Goal: Transaction & Acquisition: Purchase product/service

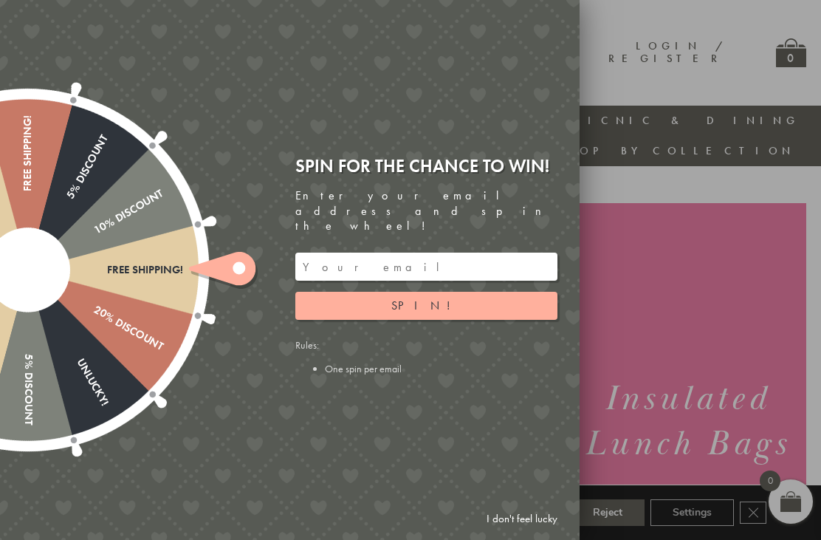
click at [399, 292] on button "Spin!" at bounding box center [426, 306] width 262 height 28
click at [510, 514] on link "I don't feel lucky" at bounding box center [522, 518] width 86 height 27
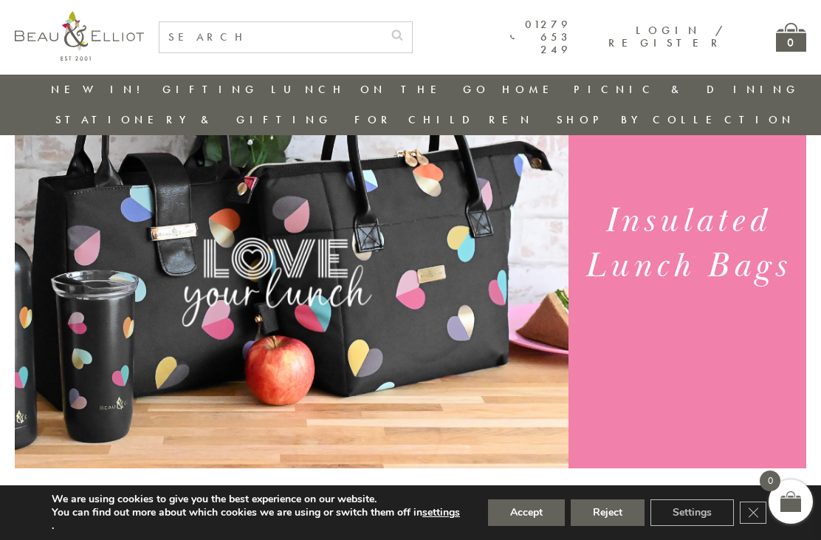
scroll to position [154, 0]
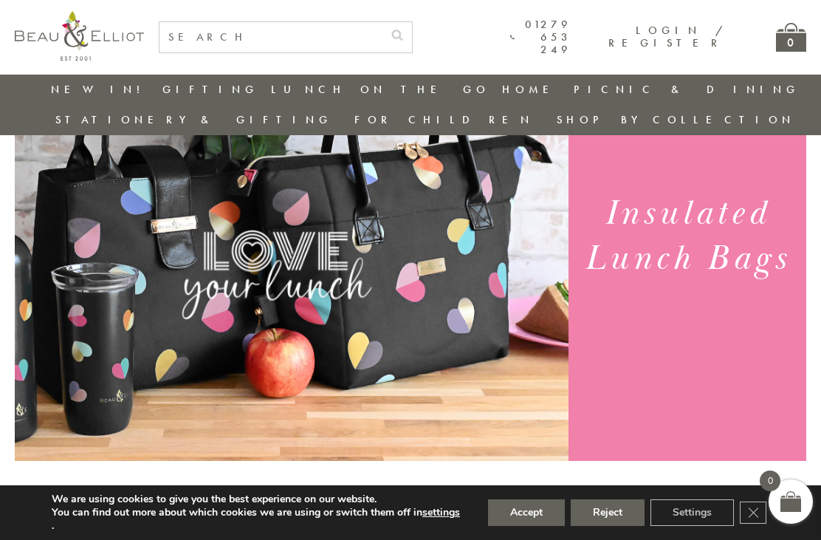
click at [520, 526] on button "Accept" at bounding box center [526, 512] width 77 height 27
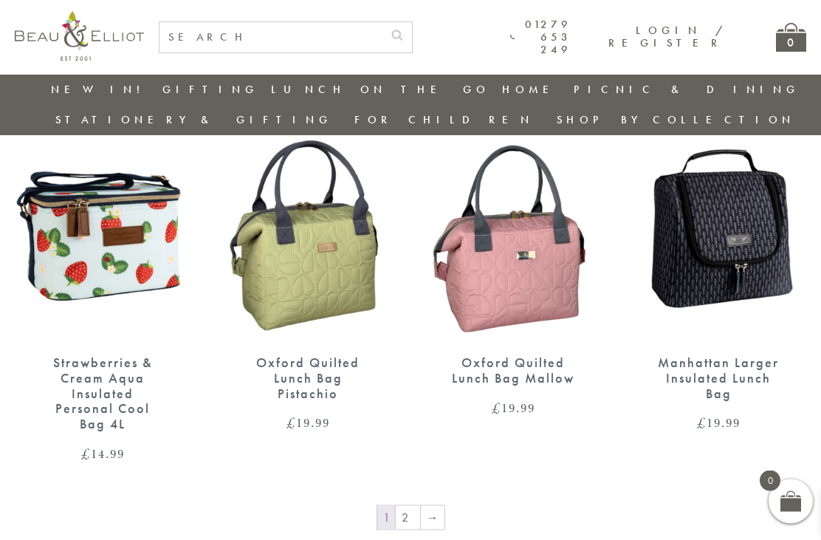
scroll to position [2083, 0]
click at [408, 505] on link "2" at bounding box center [408, 517] width 24 height 24
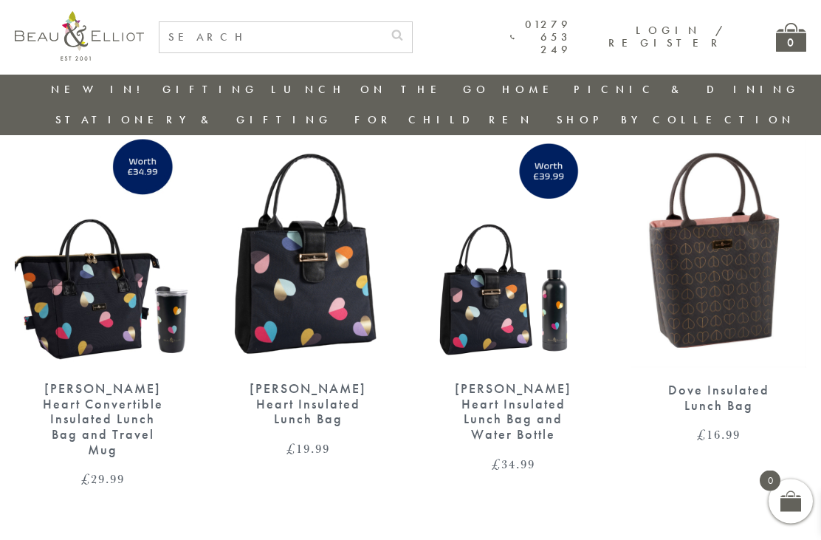
scroll to position [964, 13]
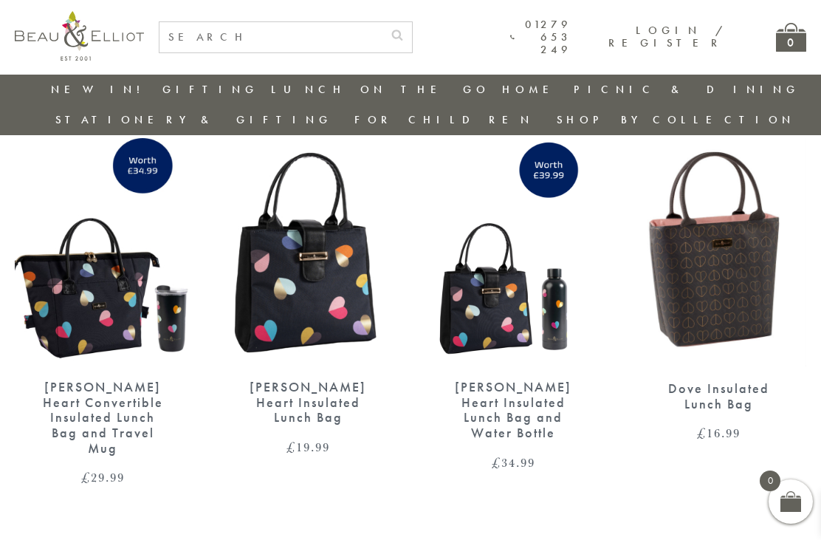
click at [276, 295] on img at bounding box center [308, 251] width 176 height 227
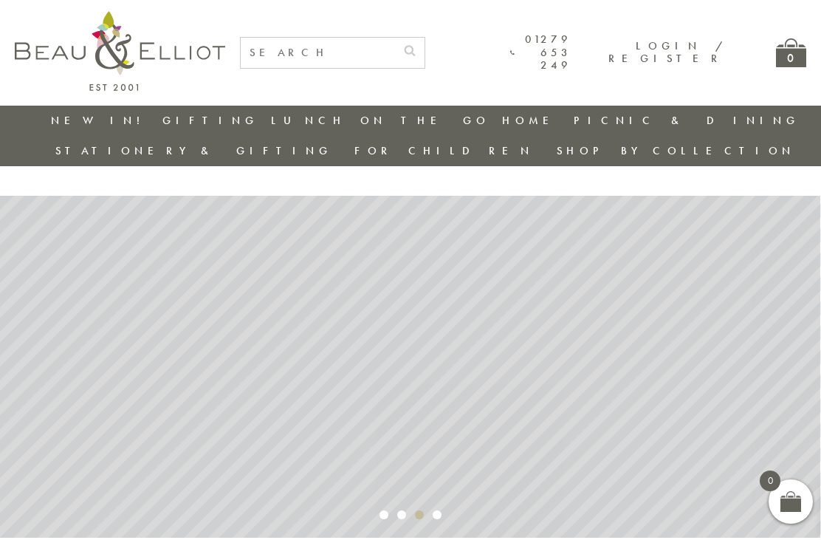
click at [106, 60] on img at bounding box center [120, 51] width 210 height 80
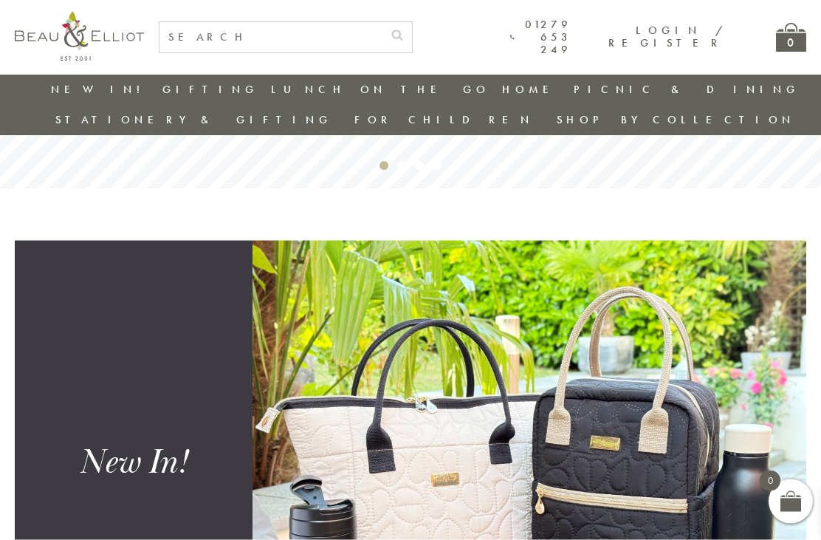
scroll to position [323, 0]
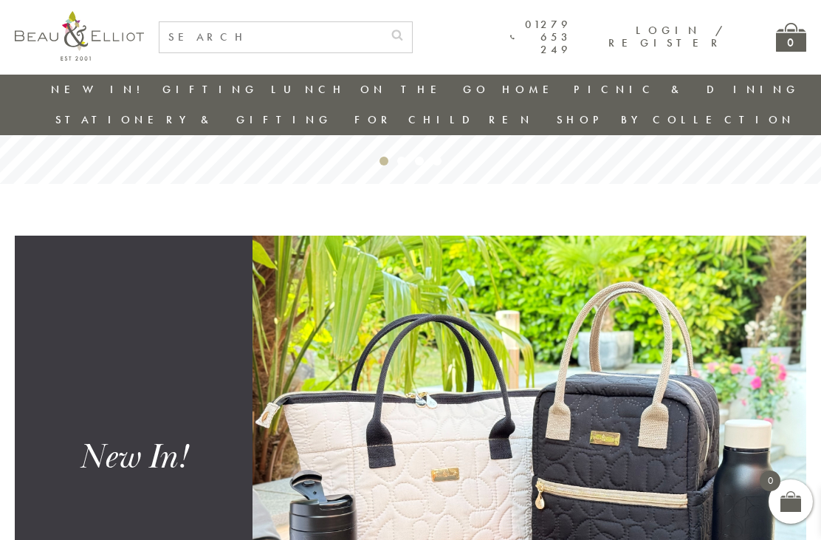
click at [188, 435] on div "New In!" at bounding box center [134, 457] width 205 height 45
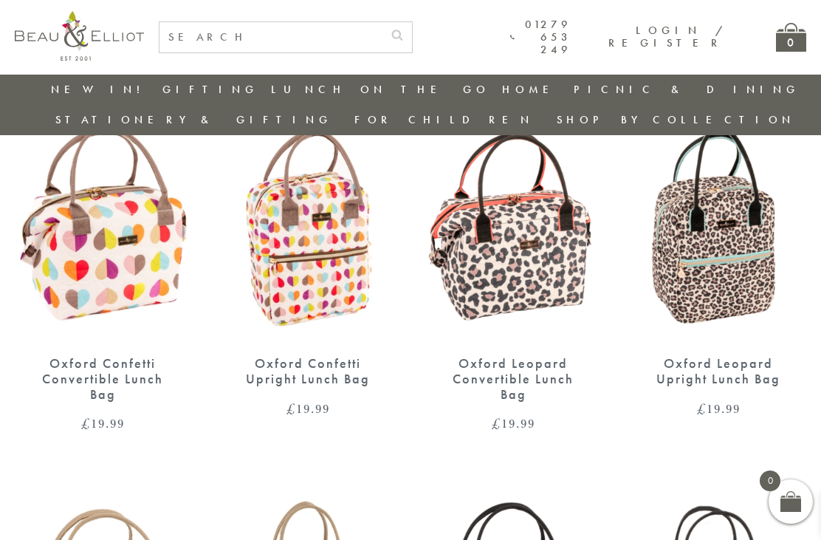
scroll to position [566, 0]
click at [306, 253] on img at bounding box center [308, 228] width 176 height 227
click at [100, 236] on img at bounding box center [103, 228] width 176 height 227
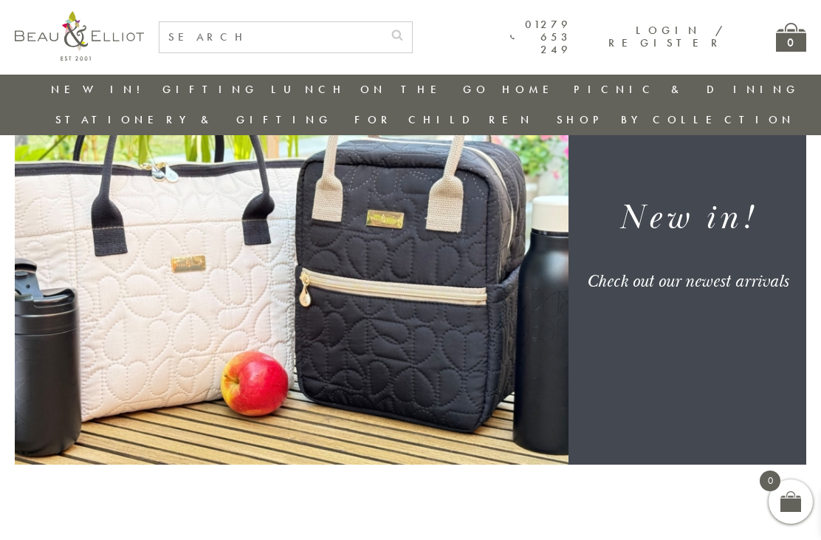
scroll to position [0, 0]
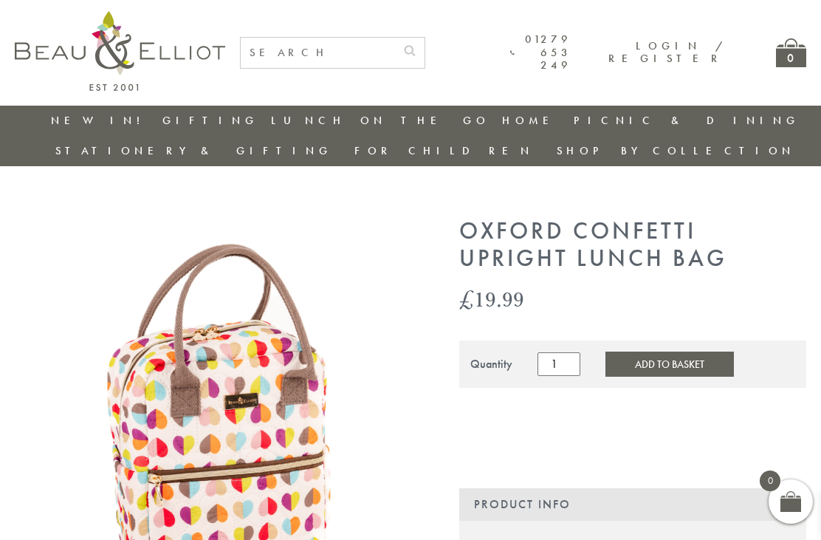
scroll to position [54, 0]
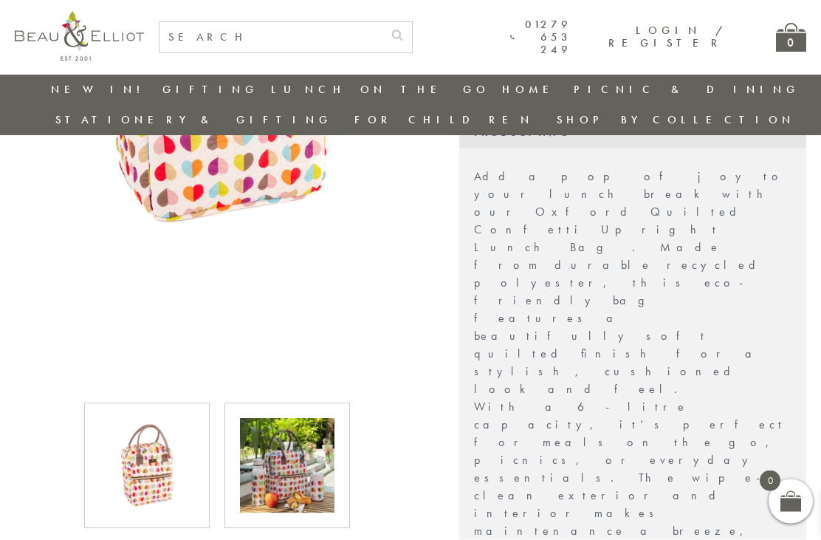
click at [282, 446] on img at bounding box center [287, 466] width 95 height 95
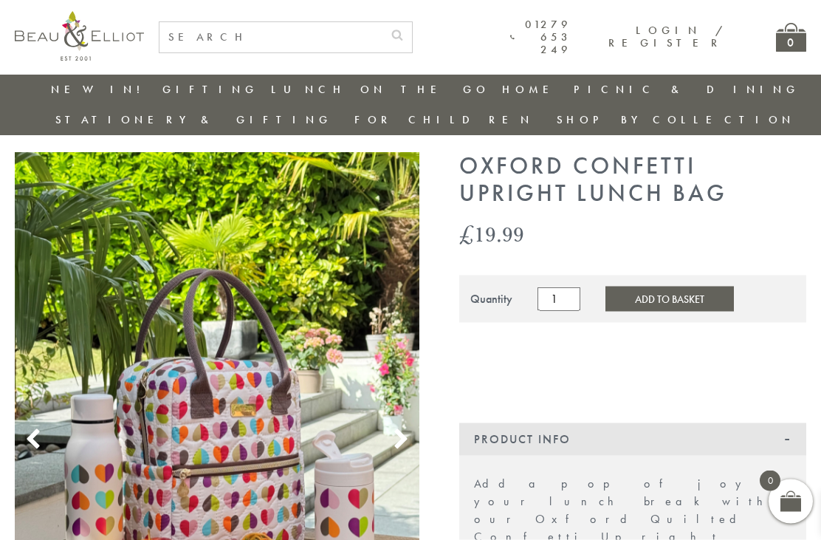
scroll to position [0, 0]
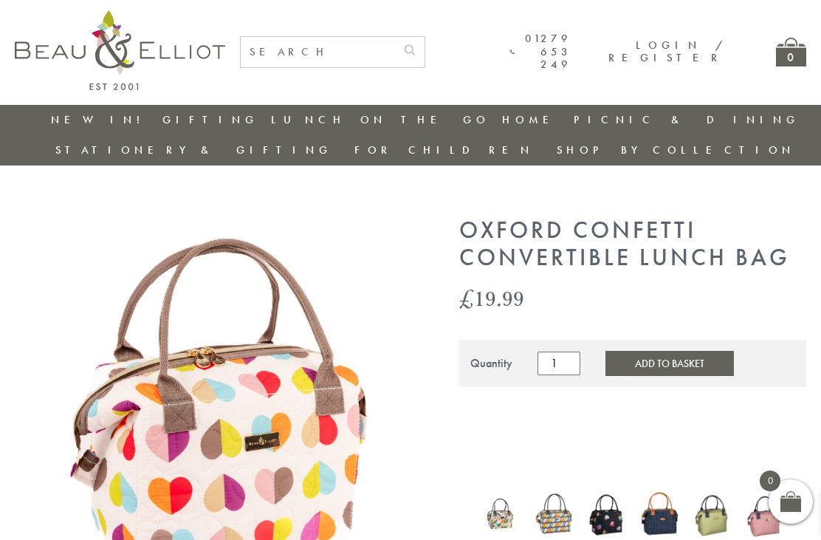
scroll to position [0, 13]
